Goal: Task Accomplishment & Management: Use online tool/utility

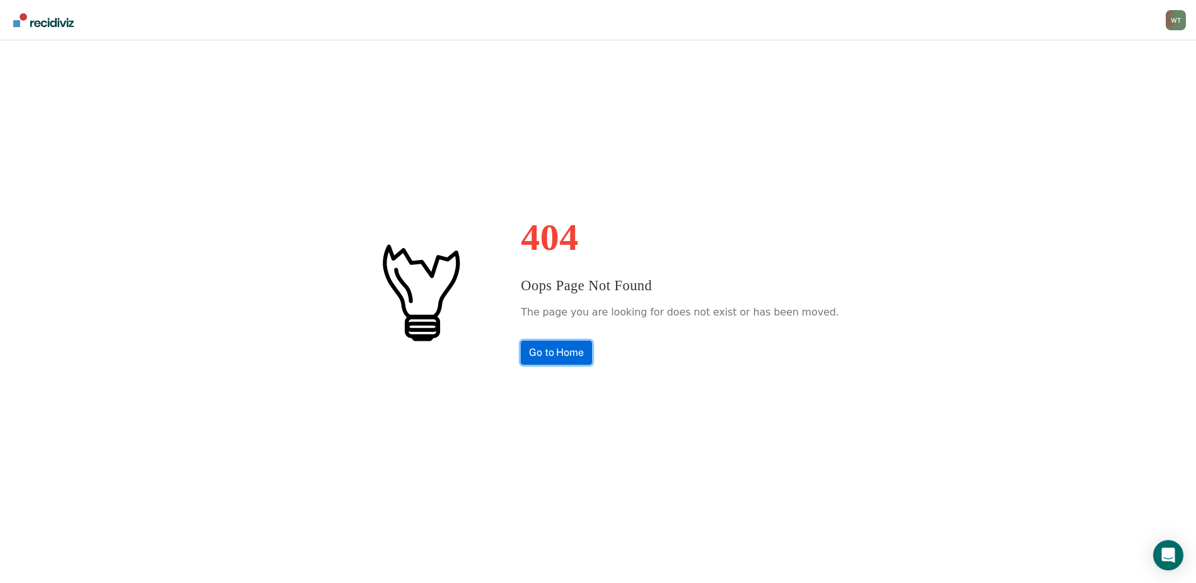
click at [572, 348] on link "Go to Home" at bounding box center [556, 352] width 71 height 24
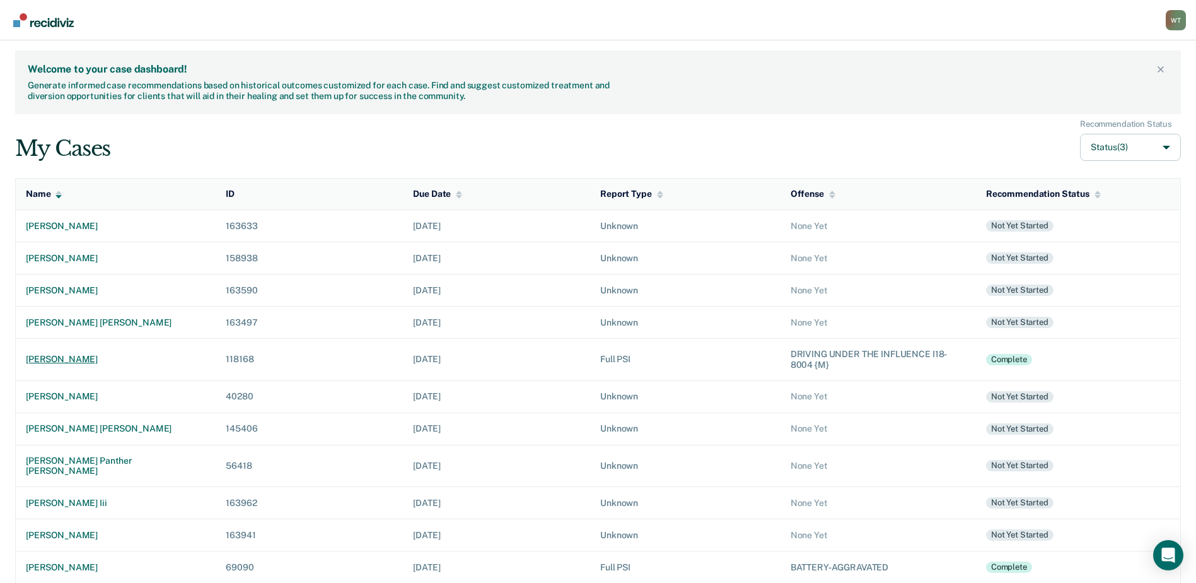
click at [66, 358] on div "[PERSON_NAME]" at bounding box center [116, 359] width 180 height 11
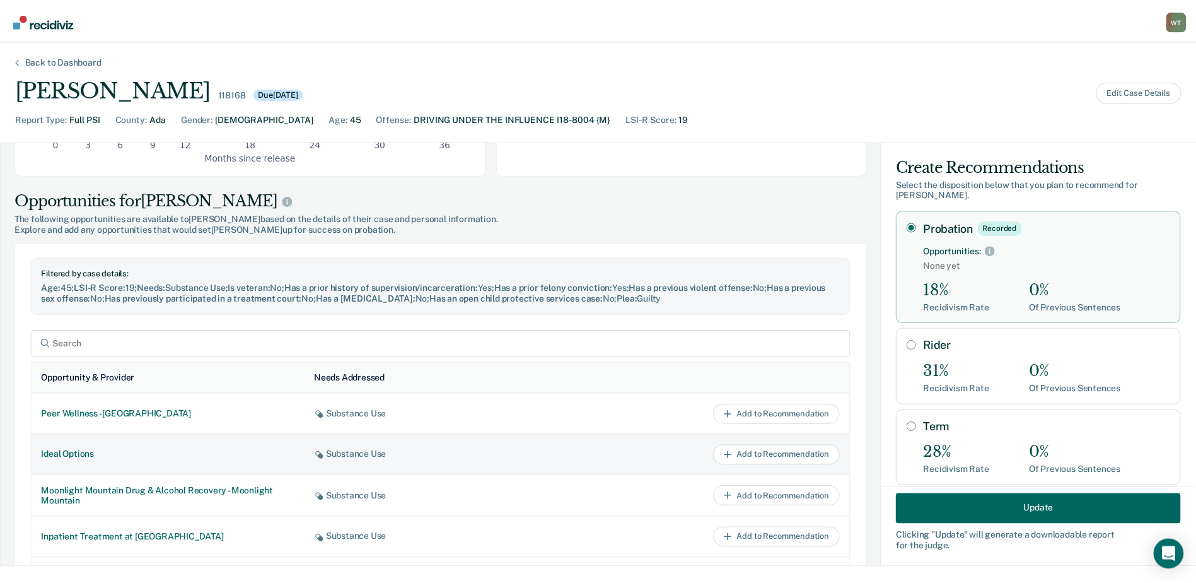
scroll to position [593, 0]
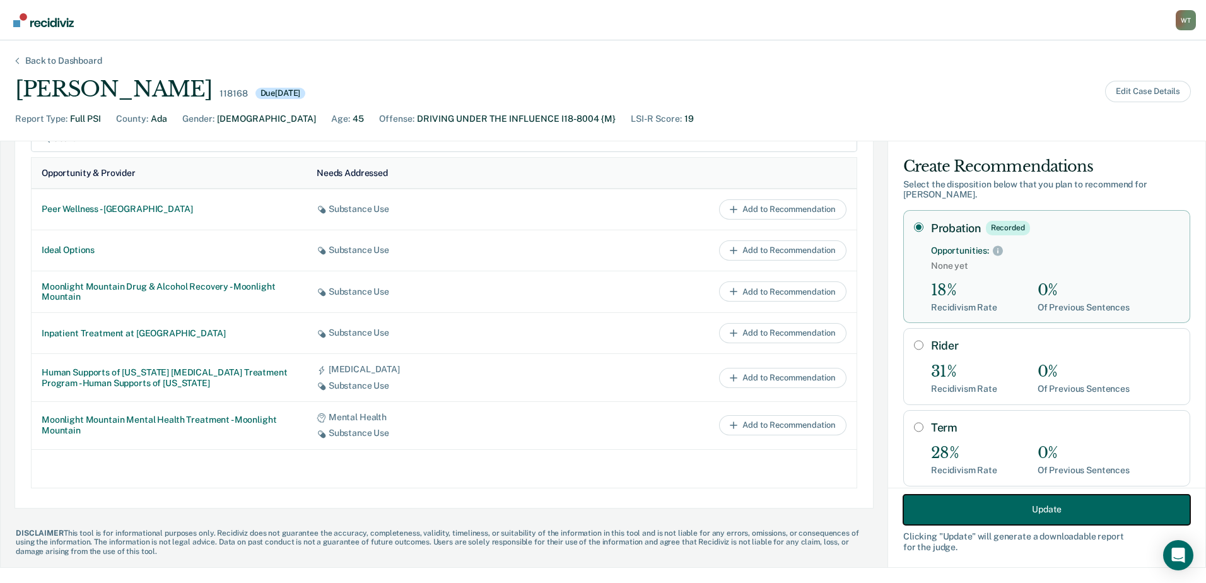
click at [1012, 502] on button "Update" at bounding box center [1046, 509] width 287 height 30
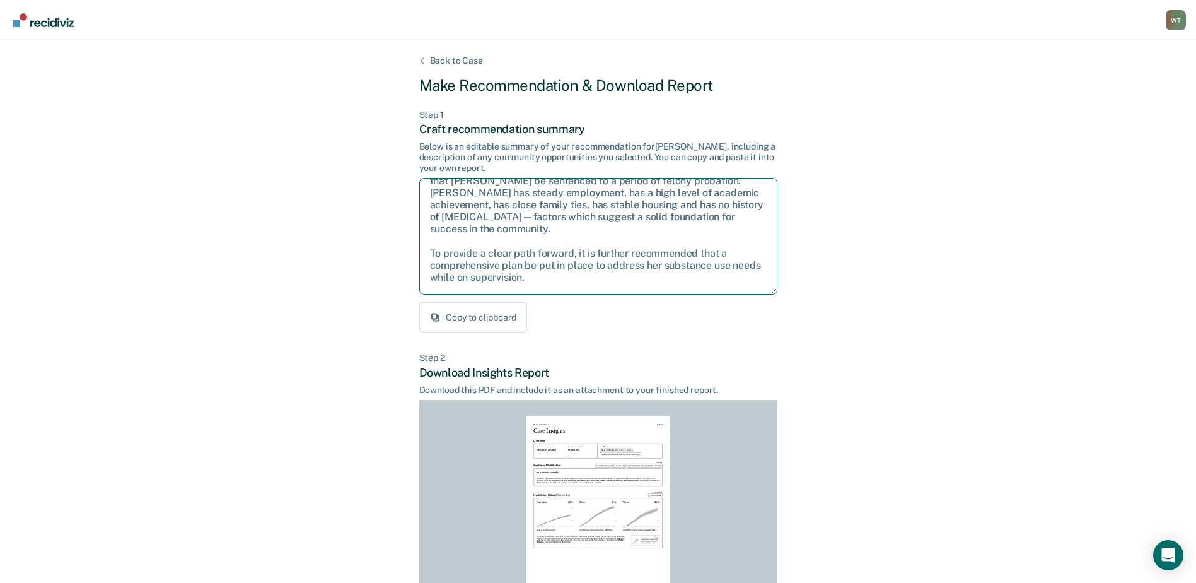
scroll to position [0, 0]
